Goal: Obtain resource: Download file/media

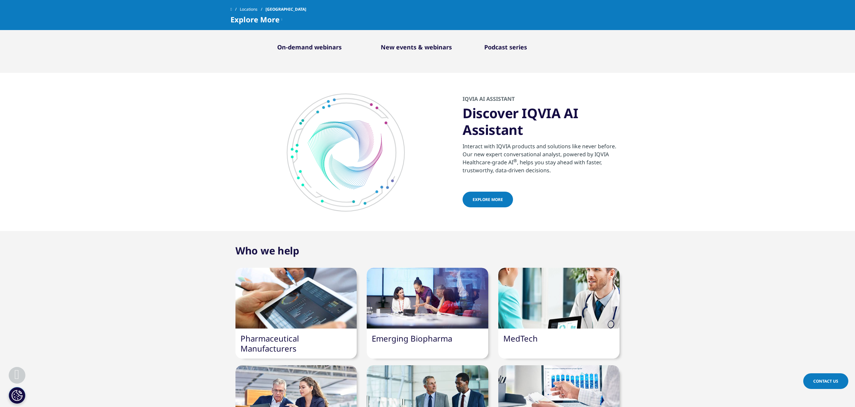
scroll to position [584, 0]
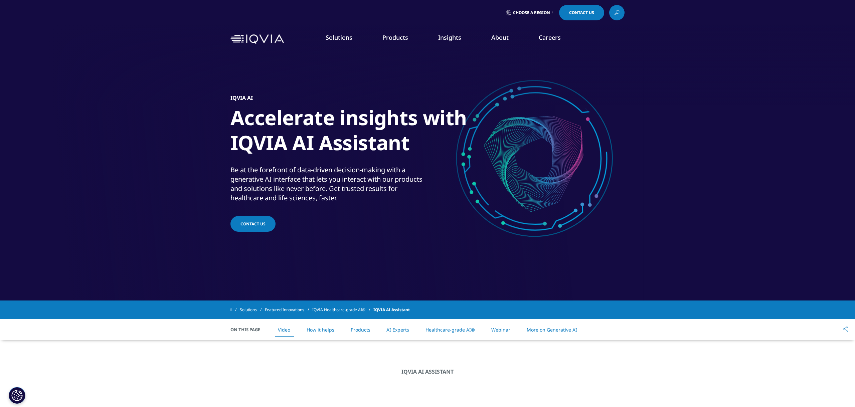
click at [56, 80] on link "Planning Suite" at bounding box center [106, 83] width 157 height 7
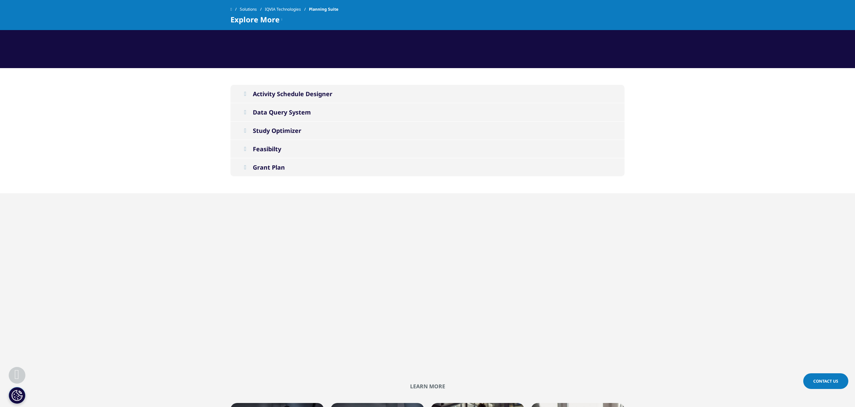
scroll to position [580, 0]
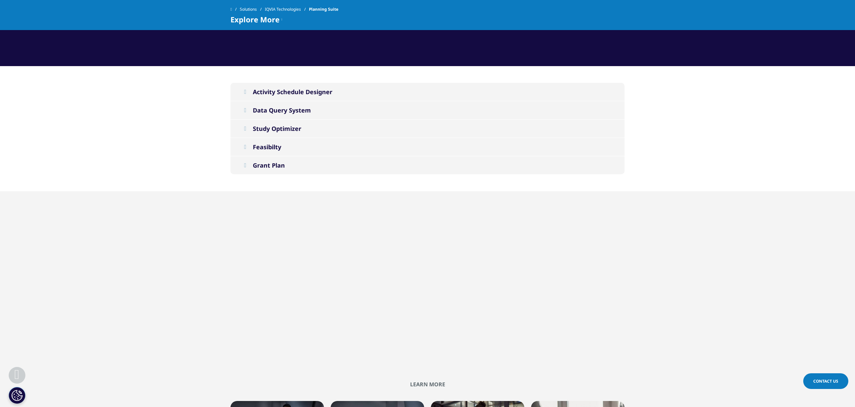
click at [270, 142] on button "Feasibilty" at bounding box center [427, 147] width 394 height 18
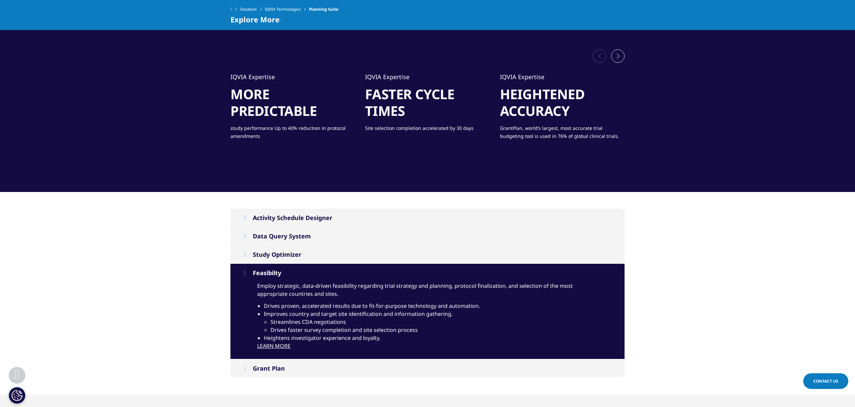
scroll to position [548, 0]
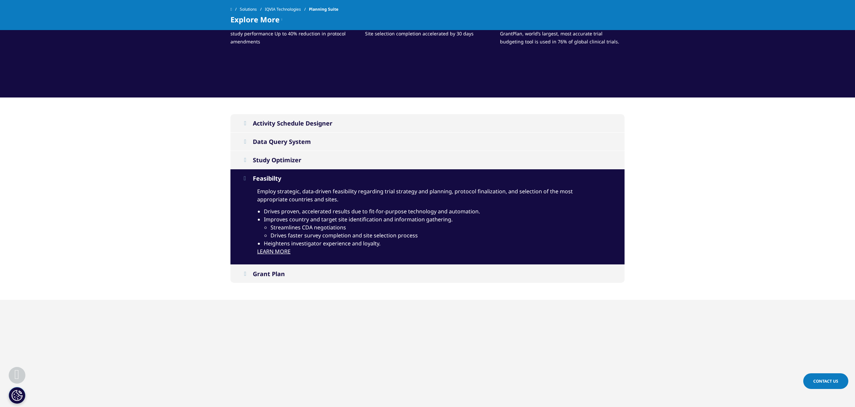
click at [267, 250] on link "LEARN MORE" at bounding box center [273, 251] width 33 height 7
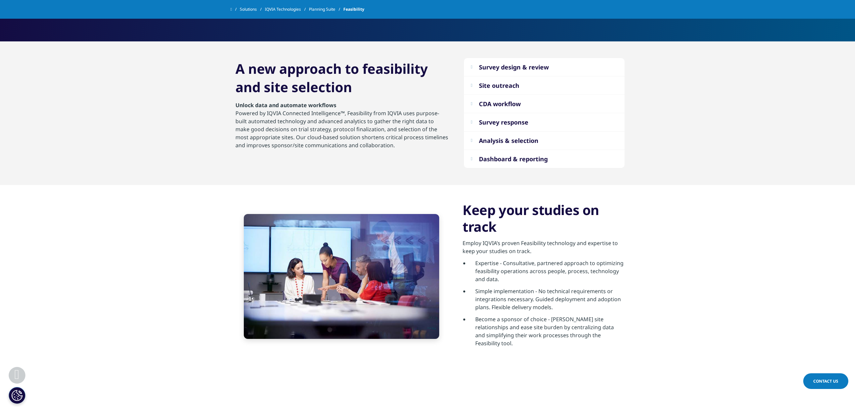
scroll to position [985, 0]
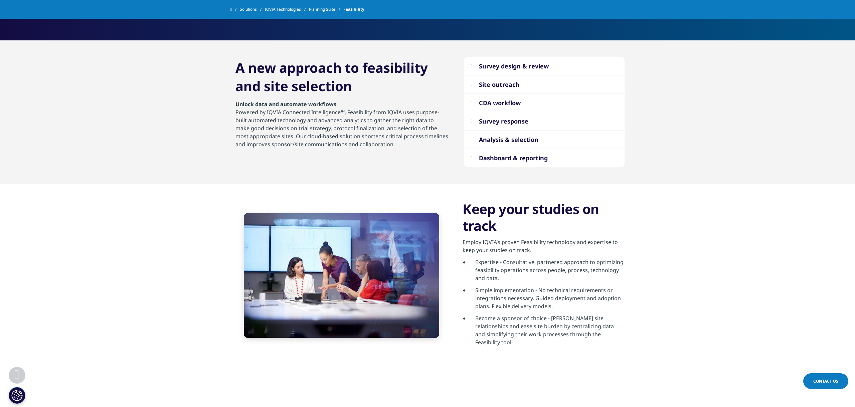
click at [512, 153] on button "Dashboard & reporting" at bounding box center [544, 158] width 161 height 18
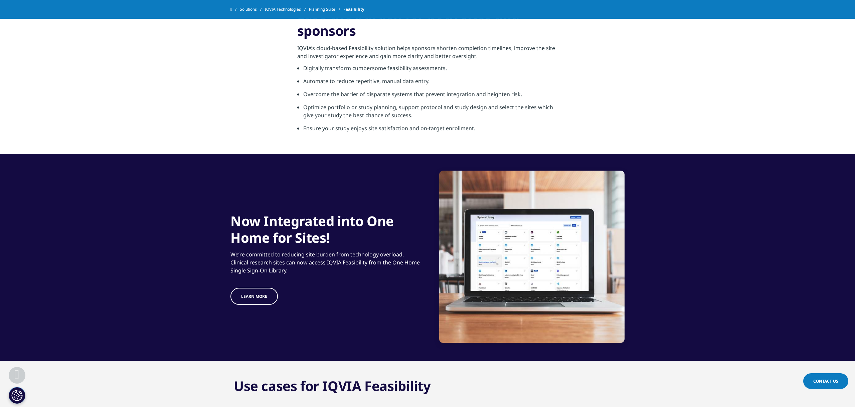
scroll to position [403, 0]
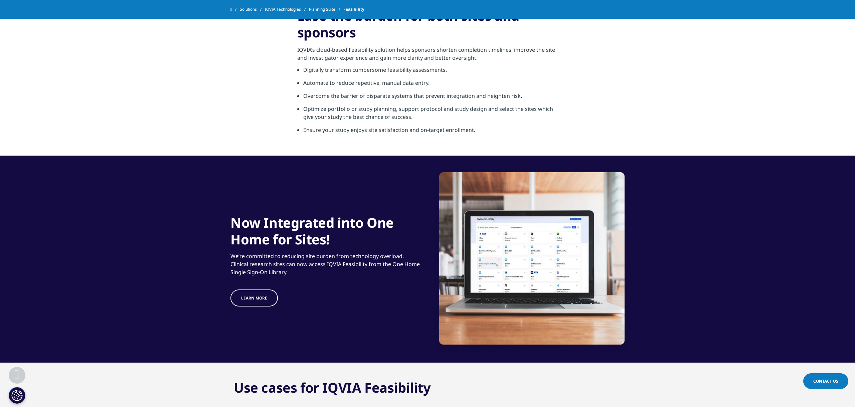
click at [241, 300] on span "LEARN MORE" at bounding box center [254, 298] width 26 height 6
click at [250, 300] on span "LEARN MORE" at bounding box center [254, 298] width 26 height 6
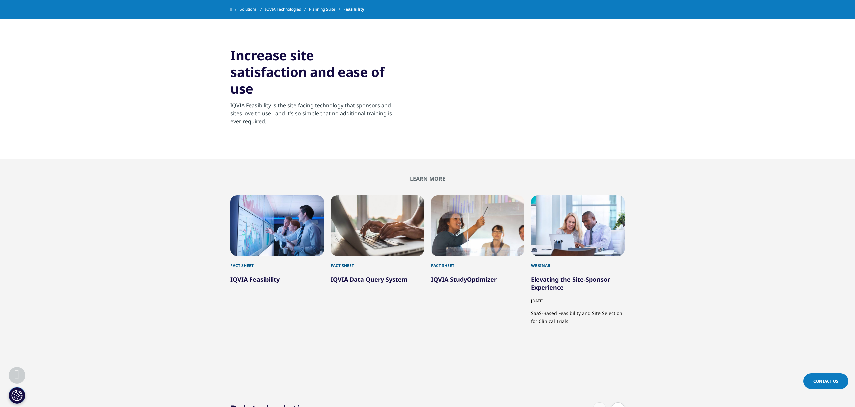
scroll to position [1363, 0]
click at [282, 206] on div "1 / 4" at bounding box center [277, 225] width 94 height 61
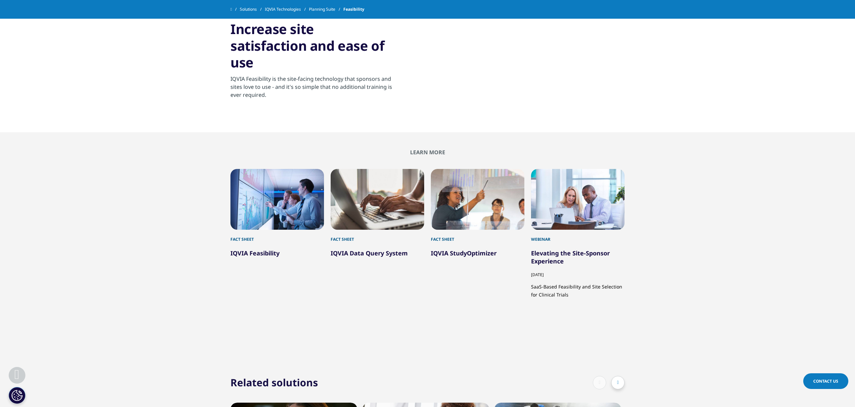
scroll to position [1391, 0]
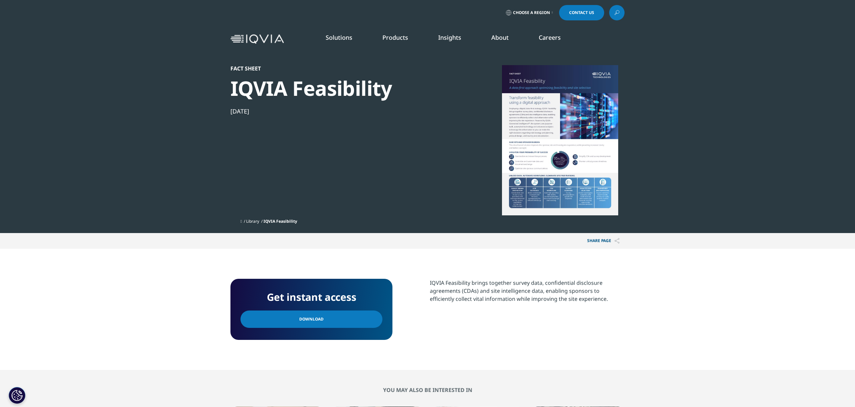
scroll to position [61, 394]
click at [529, 164] on div at bounding box center [560, 140] width 129 height 150
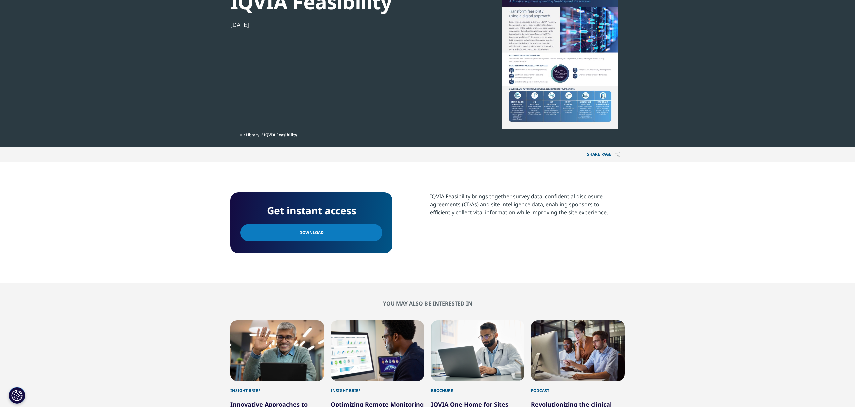
scroll to position [88, 0]
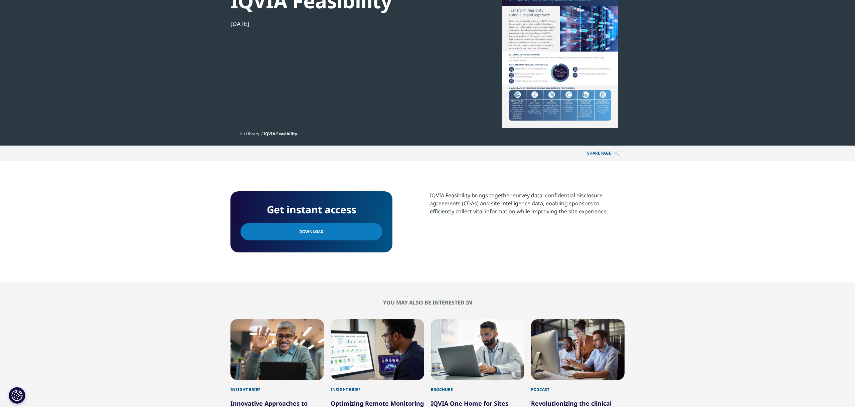
click at [339, 230] on link "Download" at bounding box center [311, 231] width 142 height 17
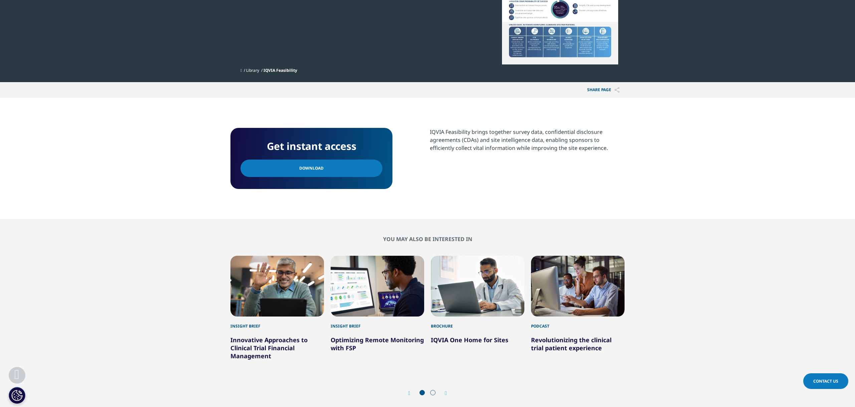
scroll to position [0, 0]
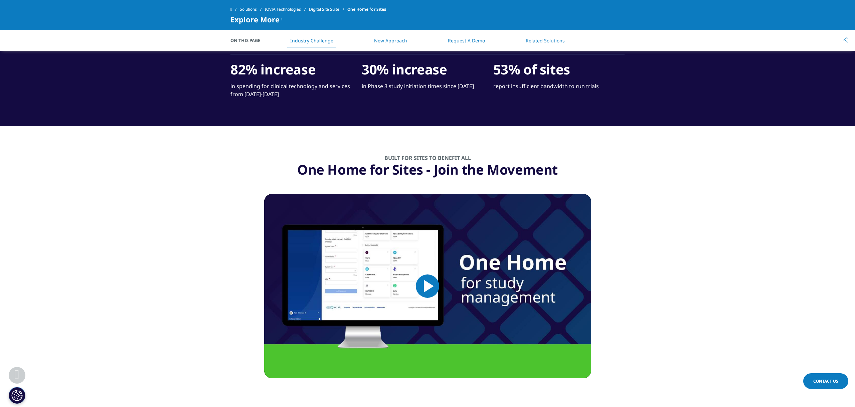
scroll to position [591, 0]
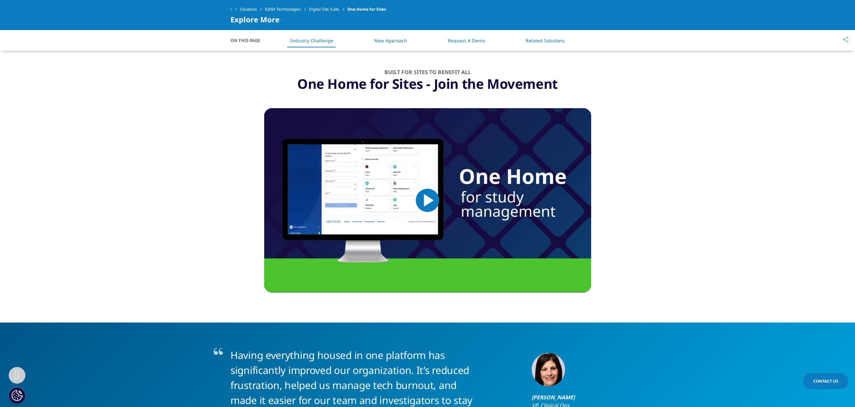
click at [428, 200] on span "Video Player" at bounding box center [428, 200] width 0 height 0
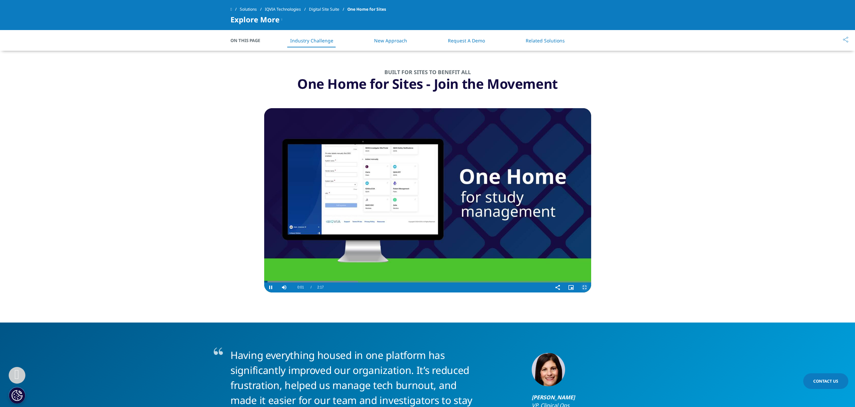
click at [587, 288] on span "Video Player" at bounding box center [584, 288] width 13 height 0
click at [274, 288] on span "Video Player" at bounding box center [270, 288] width 13 height 0
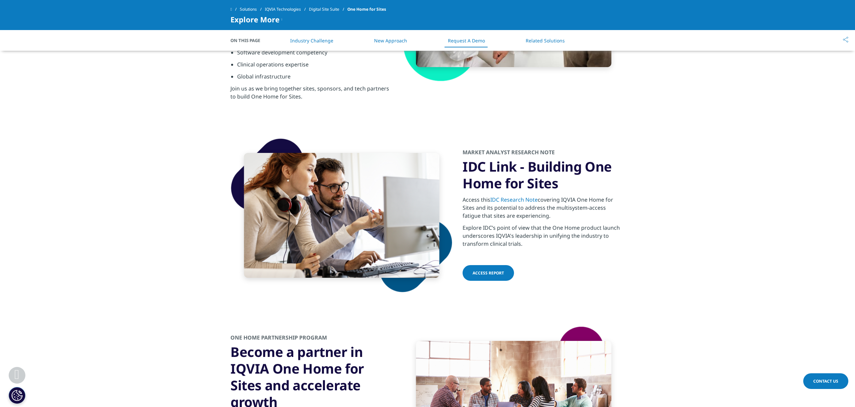
scroll to position [2170, 0]
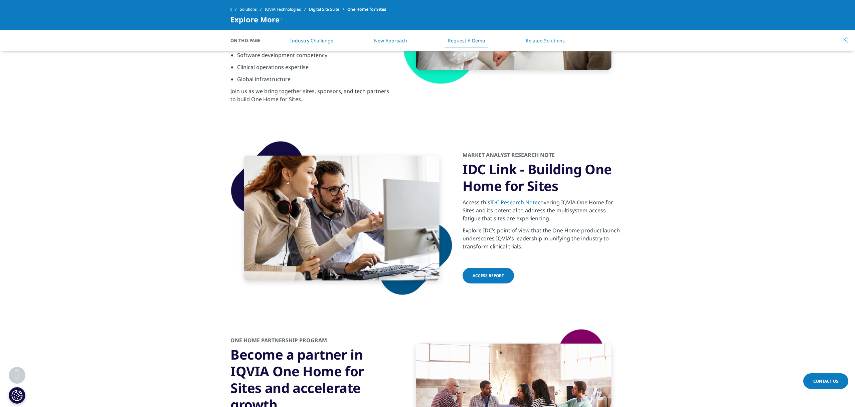
click at [485, 276] on span "ACCESS REPORT" at bounding box center [488, 276] width 31 height 6
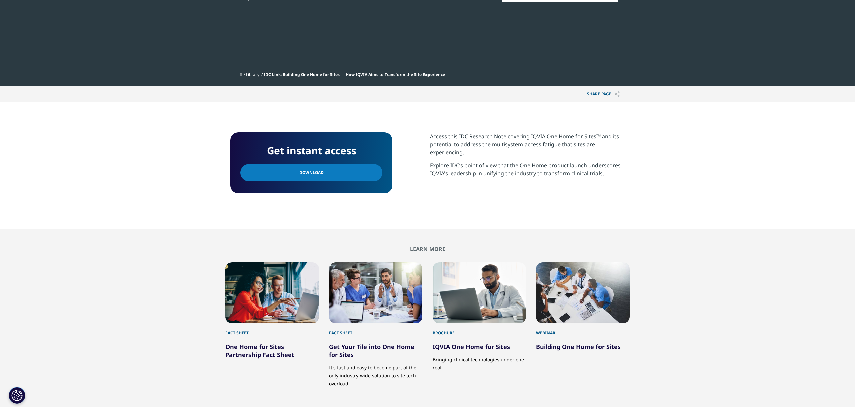
scroll to position [286, 0]
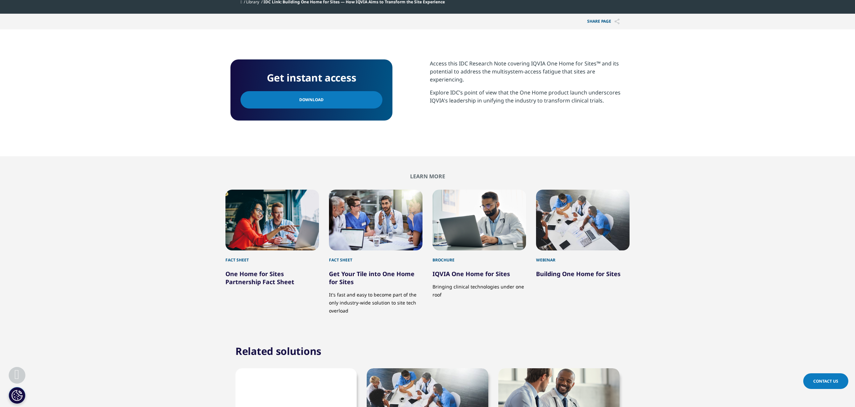
click at [368, 107] on link "Download" at bounding box center [311, 99] width 142 height 17
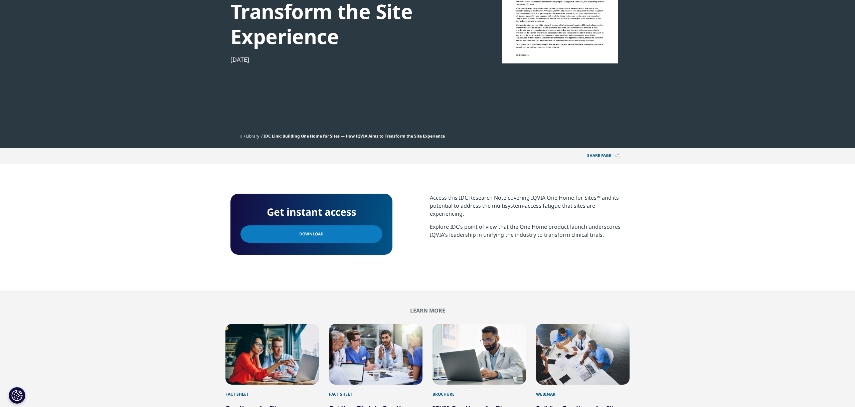
scroll to position [0, 0]
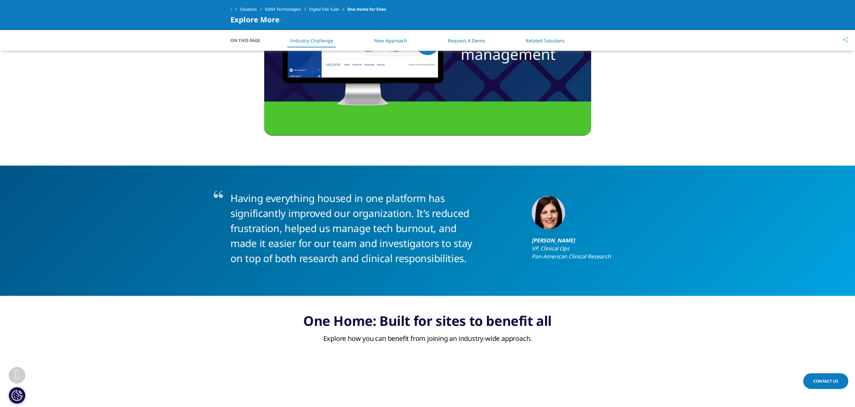
scroll to position [746, 0]
